Goal: Transaction & Acquisition: Subscribe to service/newsletter

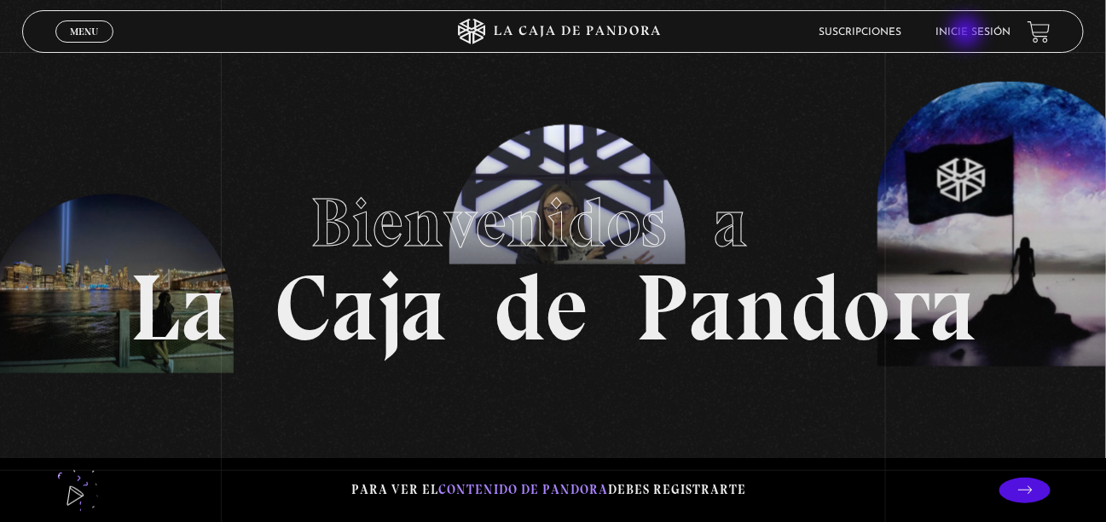
click at [971, 25] on li "Inicie sesión" at bounding box center [973, 32] width 75 height 26
click at [989, 42] on li "Inicie sesión" at bounding box center [973, 32] width 75 height 26
click at [996, 28] on link "Inicie sesión" at bounding box center [973, 32] width 75 height 10
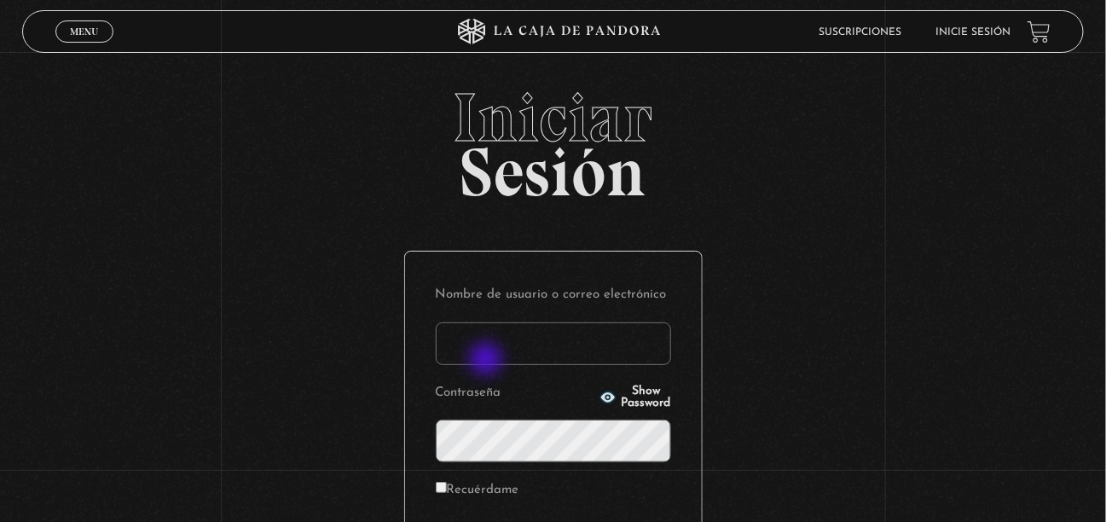
click at [494, 335] on input "Nombre de usuario o correo electrónico" at bounding box center [553, 343] width 235 height 43
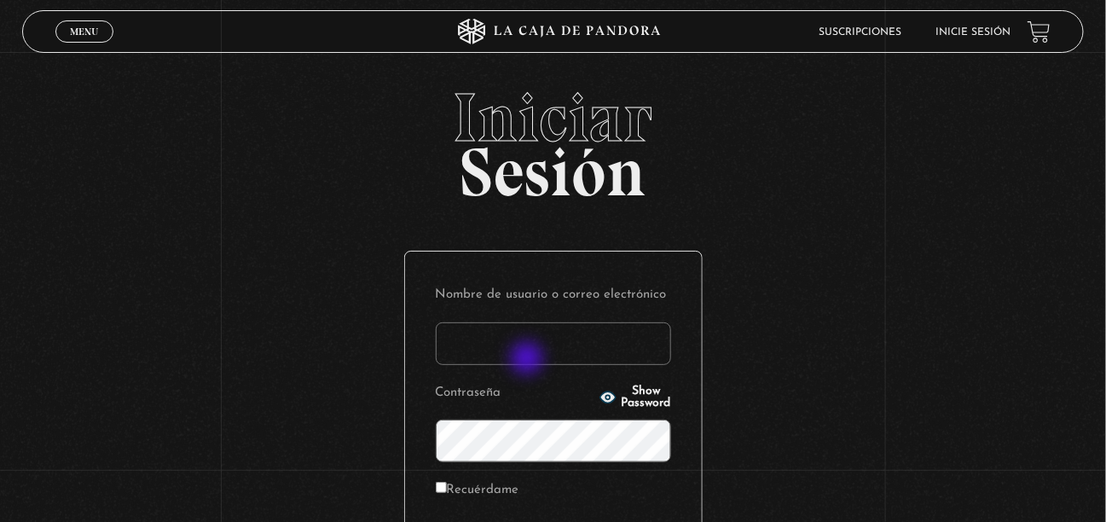
type input "mmariafernanda2021@gmail.com"
click at [601, 400] on icon "button" at bounding box center [608, 397] width 15 height 11
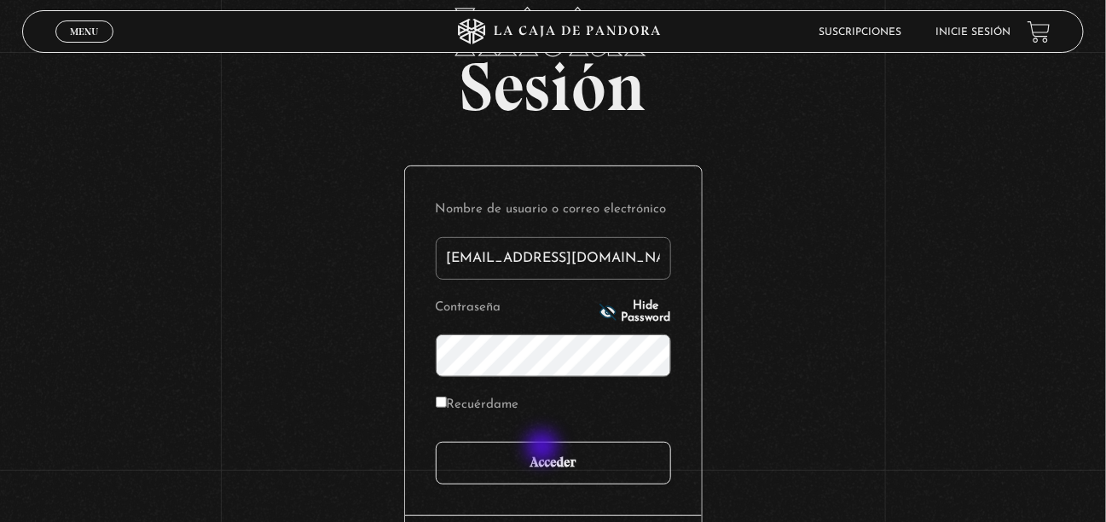
click at [544, 449] on input "Acceder" at bounding box center [553, 463] width 235 height 43
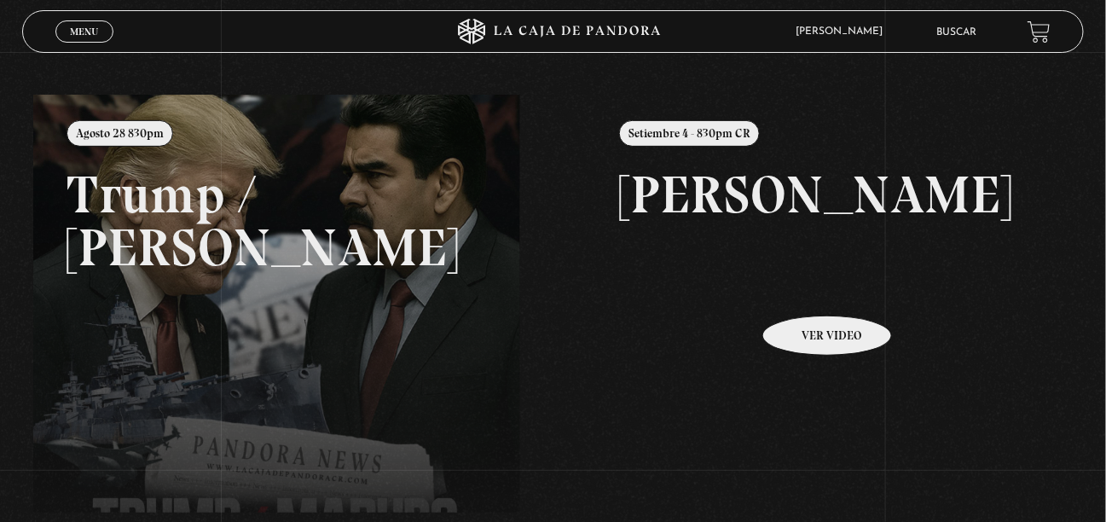
scroll to position [171, 0]
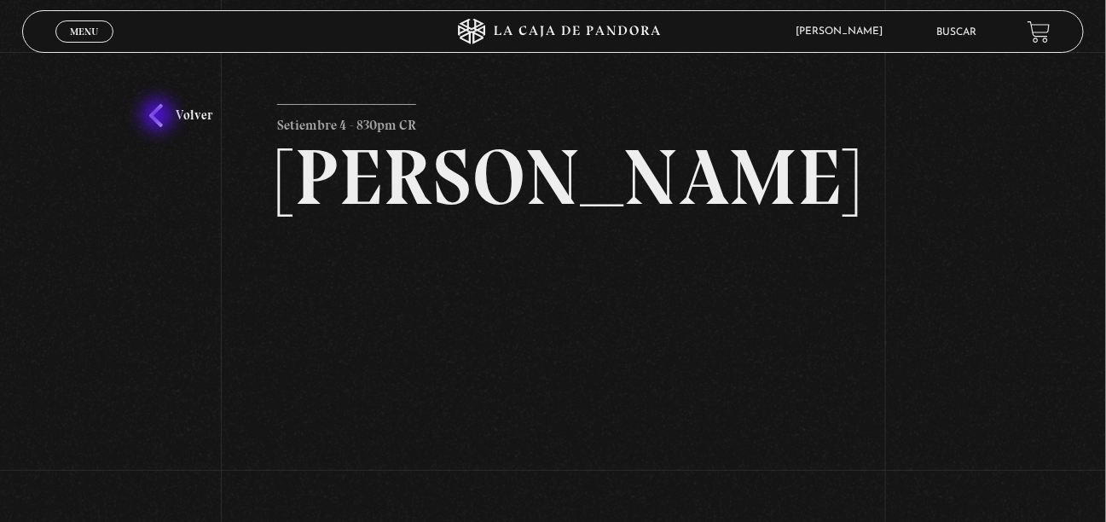
click at [160, 117] on link "Volver" at bounding box center [180, 115] width 63 height 23
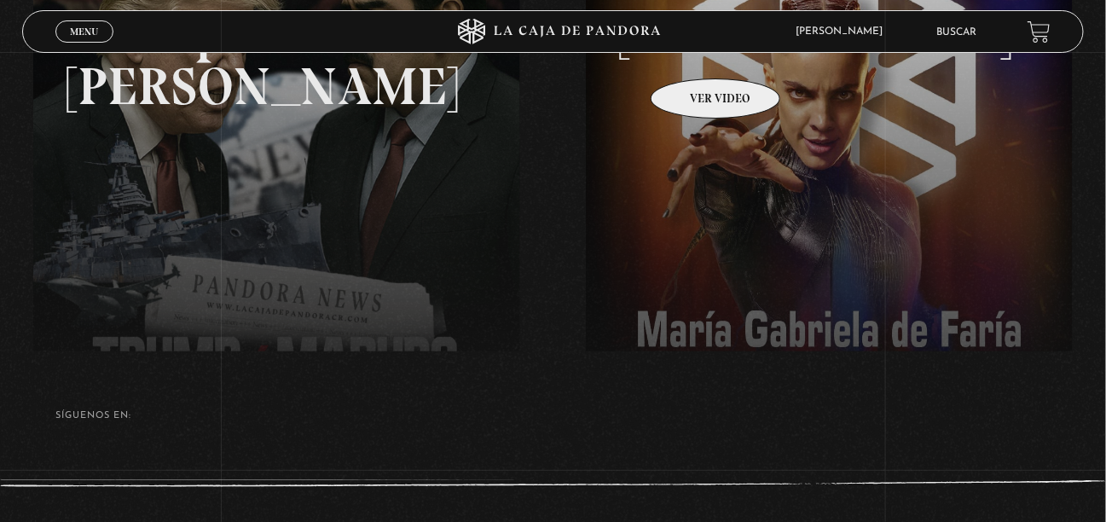
scroll to position [396, 0]
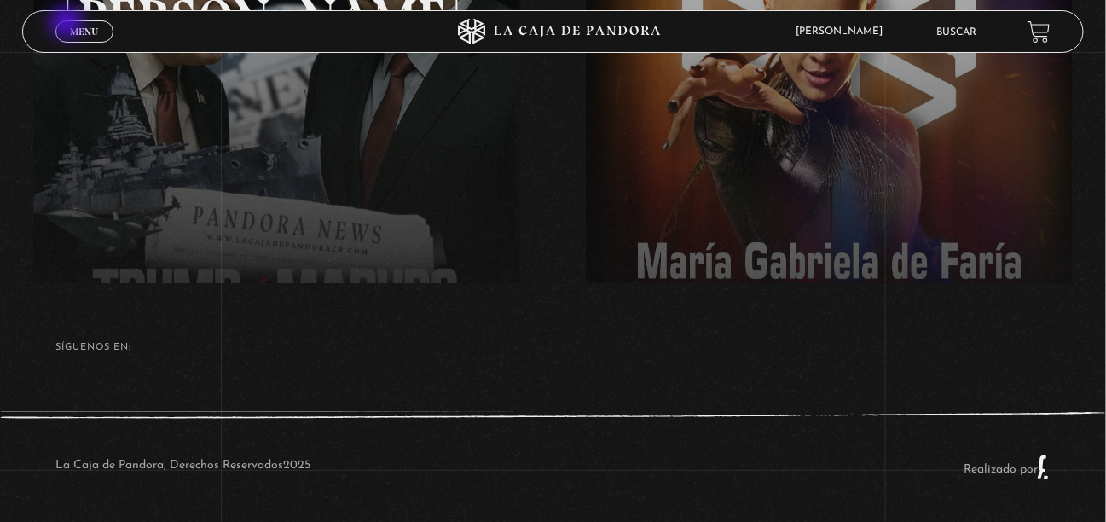
click at [68, 24] on link "Menu Cerrar" at bounding box center [84, 31] width 58 height 22
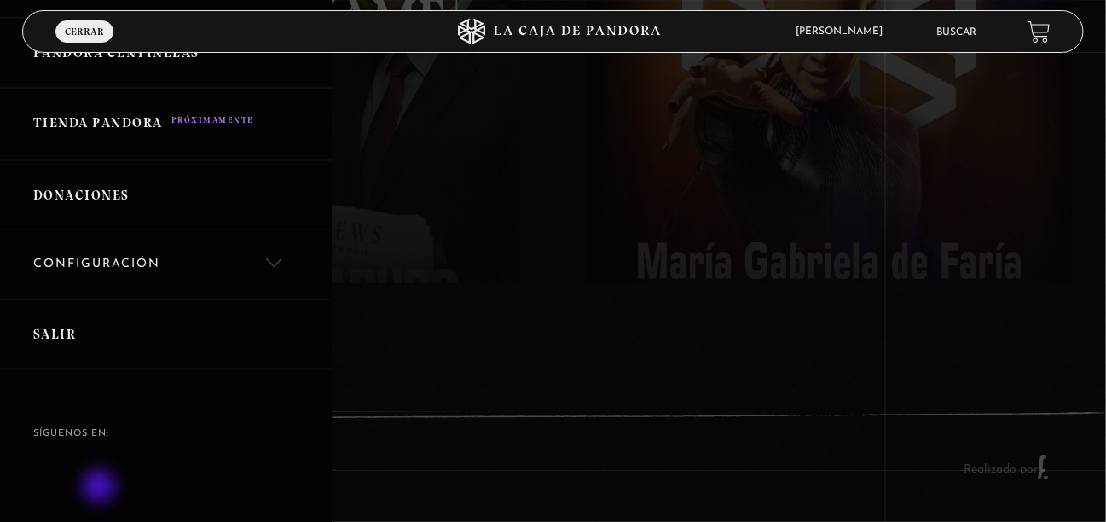
scroll to position [683, 0]
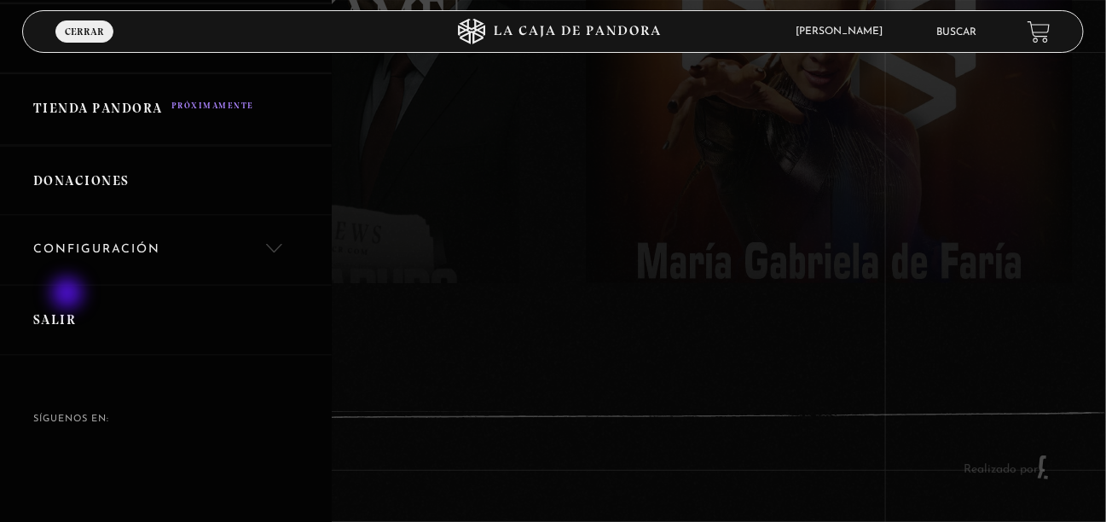
click at [69, 295] on link "Salir" at bounding box center [166, 320] width 332 height 71
